Goal: Task Accomplishment & Management: Manage account settings

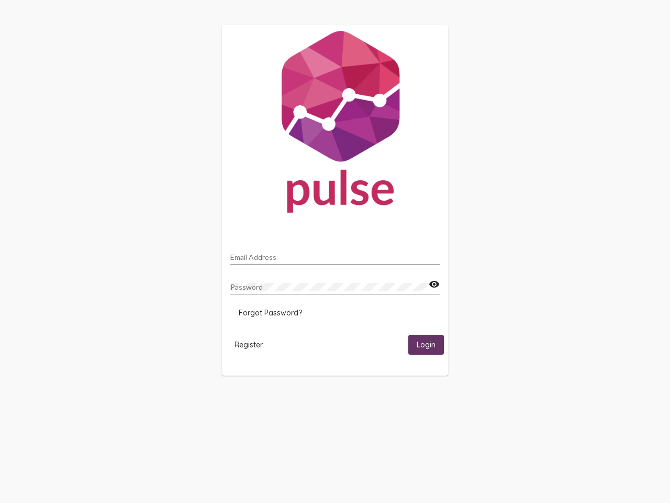
click at [335, 254] on input "Email Address" at bounding box center [334, 257] width 209 height 8
click at [434, 284] on mat-icon "visibility" at bounding box center [434, 284] width 11 height 13
click at [270, 313] on span "Forgot Password?" at bounding box center [270, 312] width 63 height 9
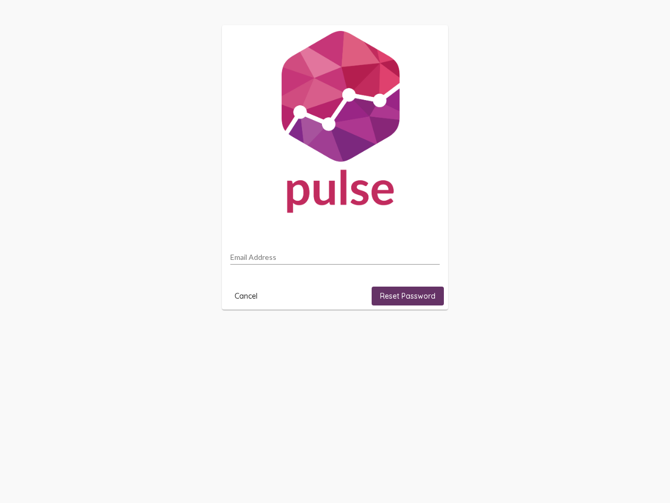
click at [426, 335] on html "Email Address Cancel Reset Password" at bounding box center [335, 167] width 670 height 335
